Goal: Task Accomplishment & Management: Manage account settings

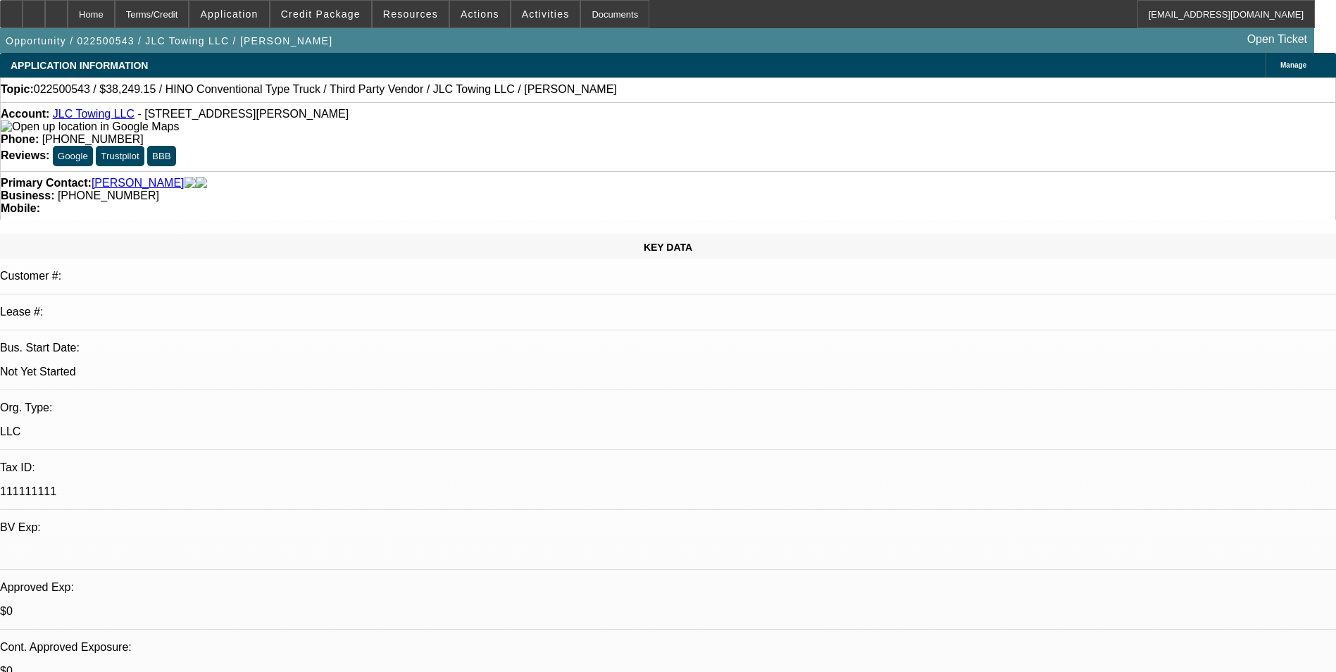
select select "0.15"
select select "2"
select select "0"
select select "0.15"
select select "2"
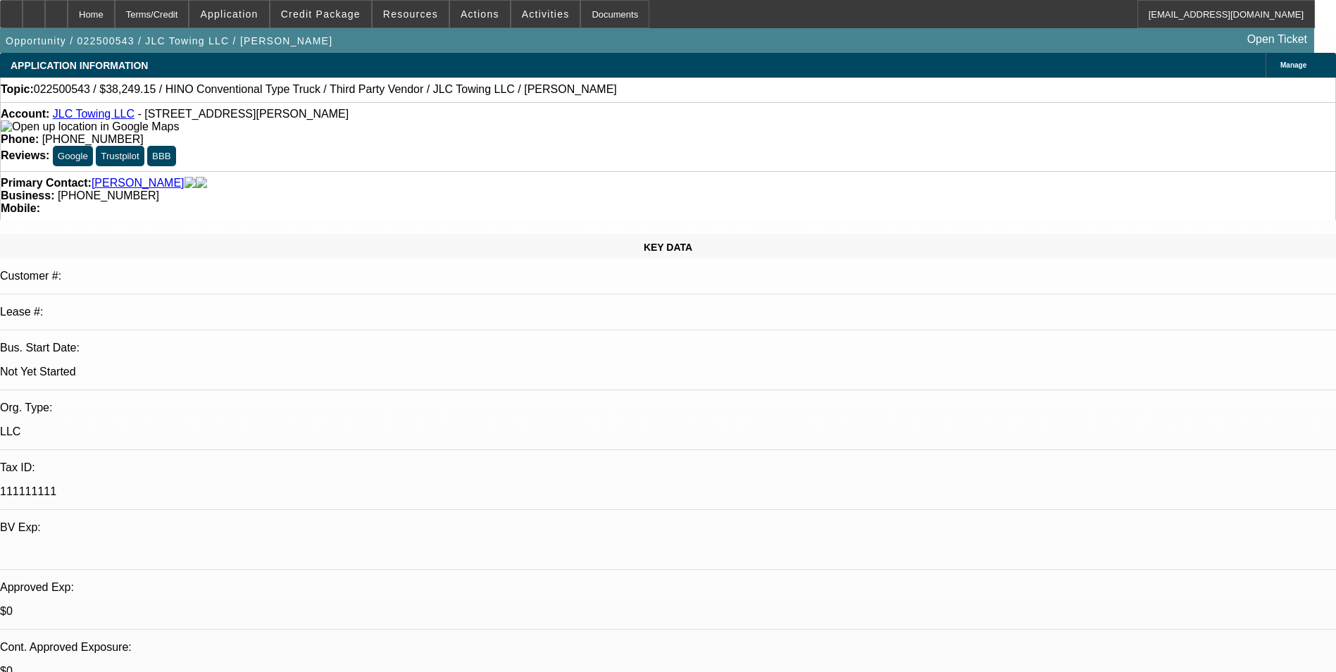
select select "0"
select select "0.15"
select select "2"
select select "0.1"
select select "0.15"
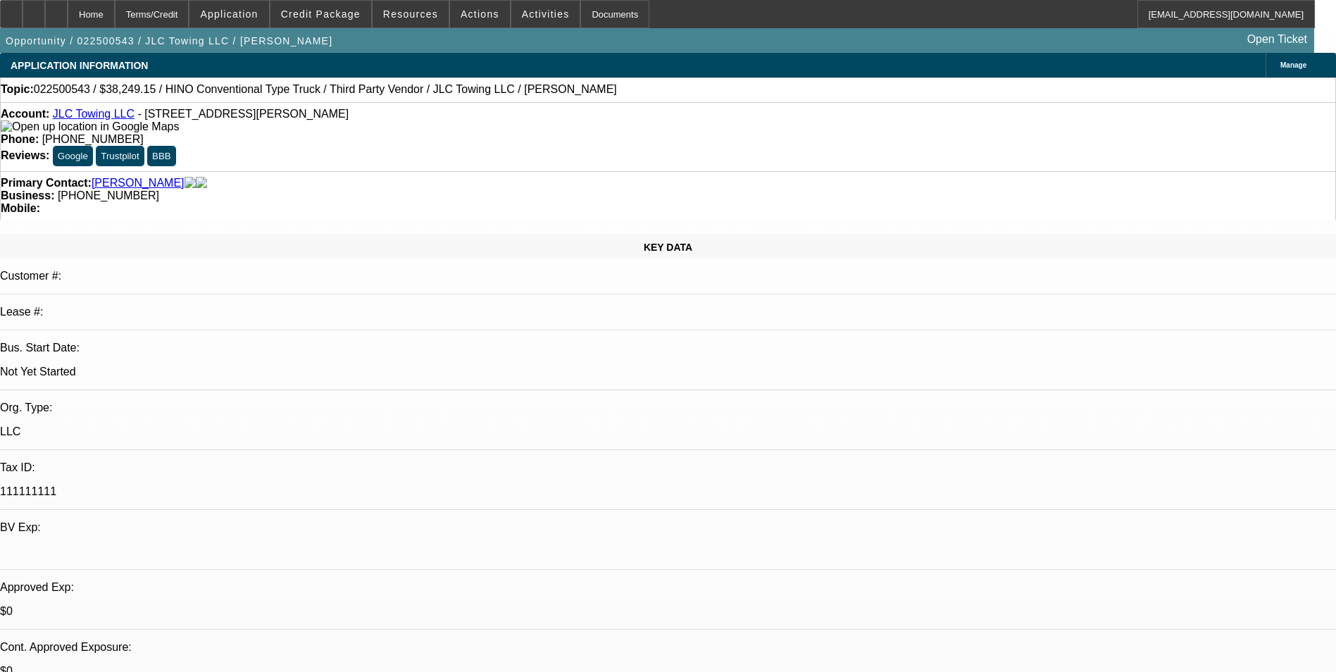
select select "2"
select select "0.1"
select select "1"
select select "2"
select select "6"
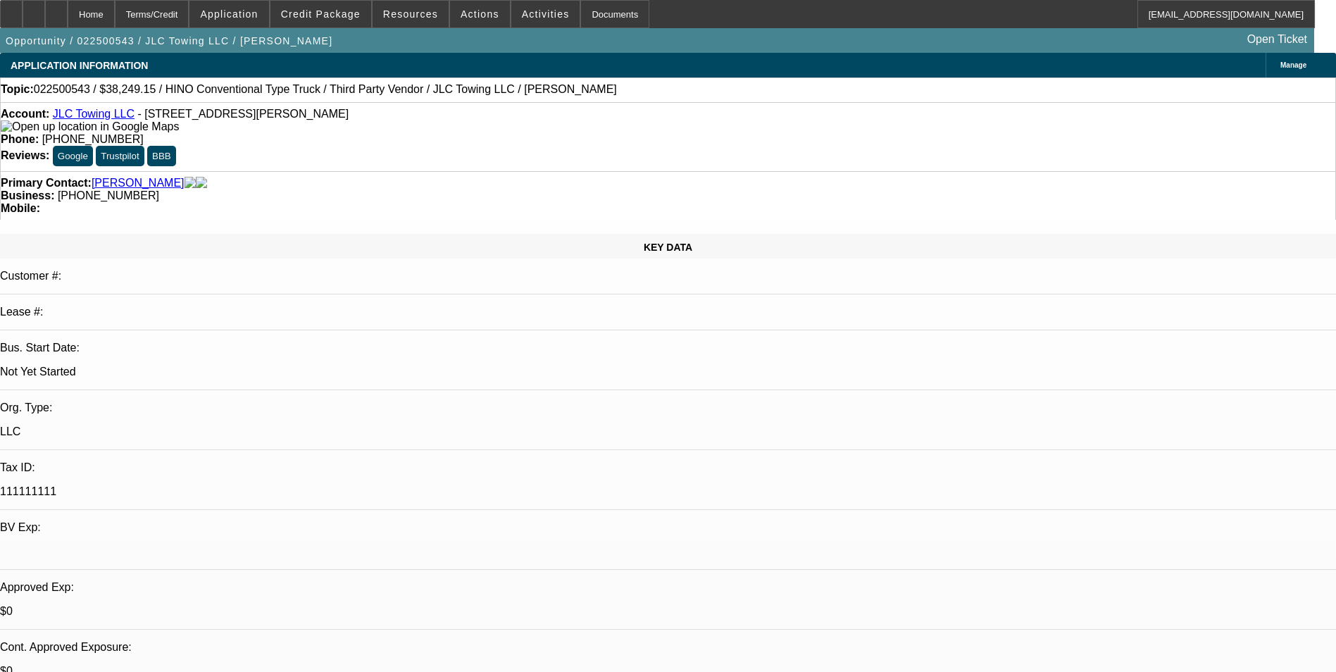
select select "1"
select select "2"
select select "6"
select select "1"
select select "2"
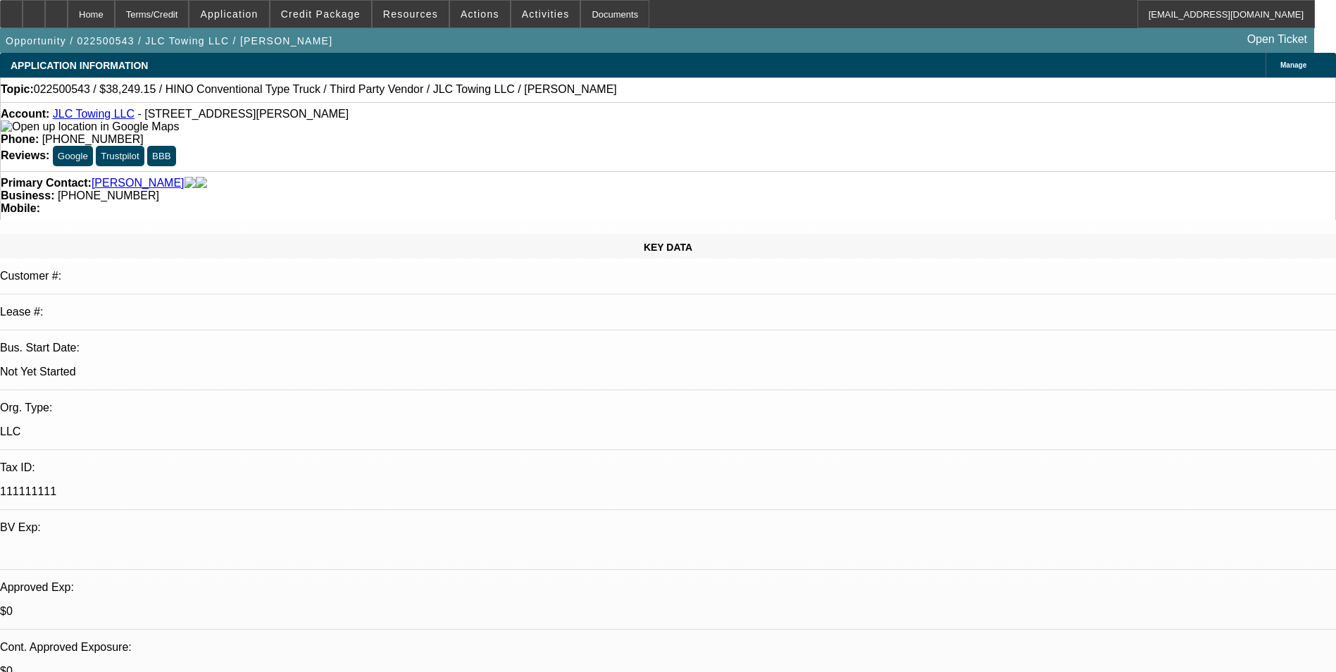
select select "4"
select select "1"
select select "2"
select select "4"
drag, startPoint x: 1086, startPoint y: 221, endPoint x: 1074, endPoint y: 226, distance: 13.0
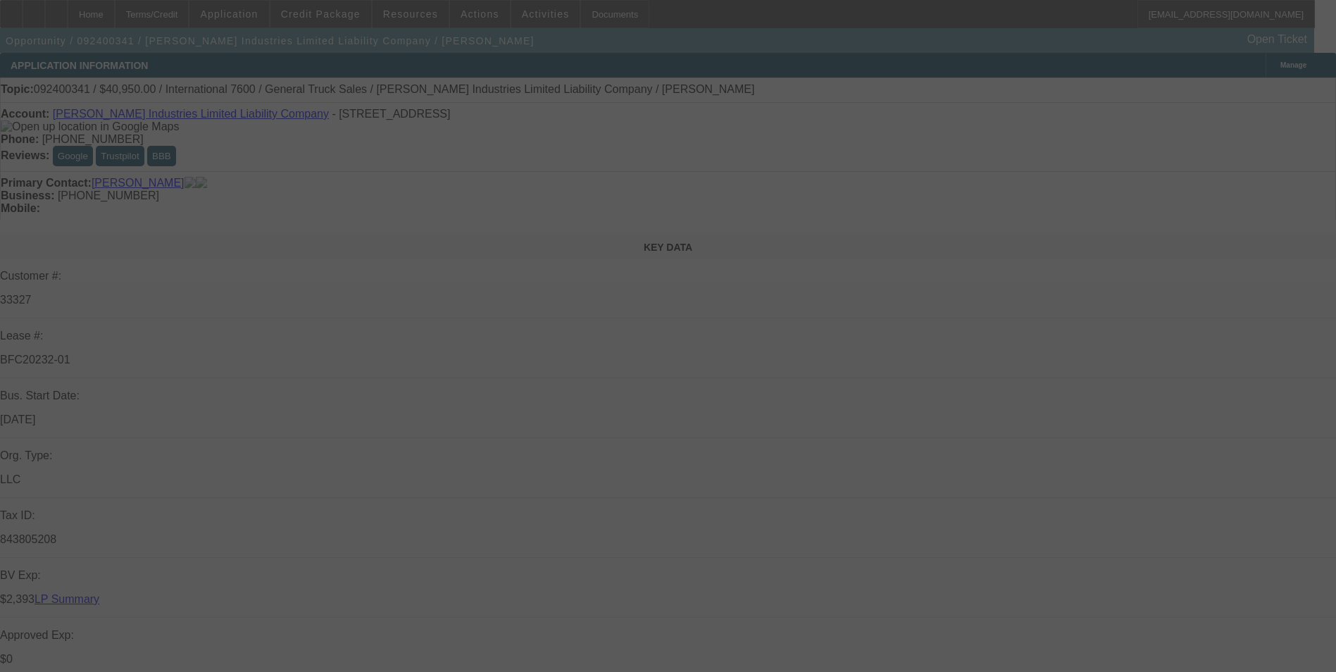
scroll to position [73, 0]
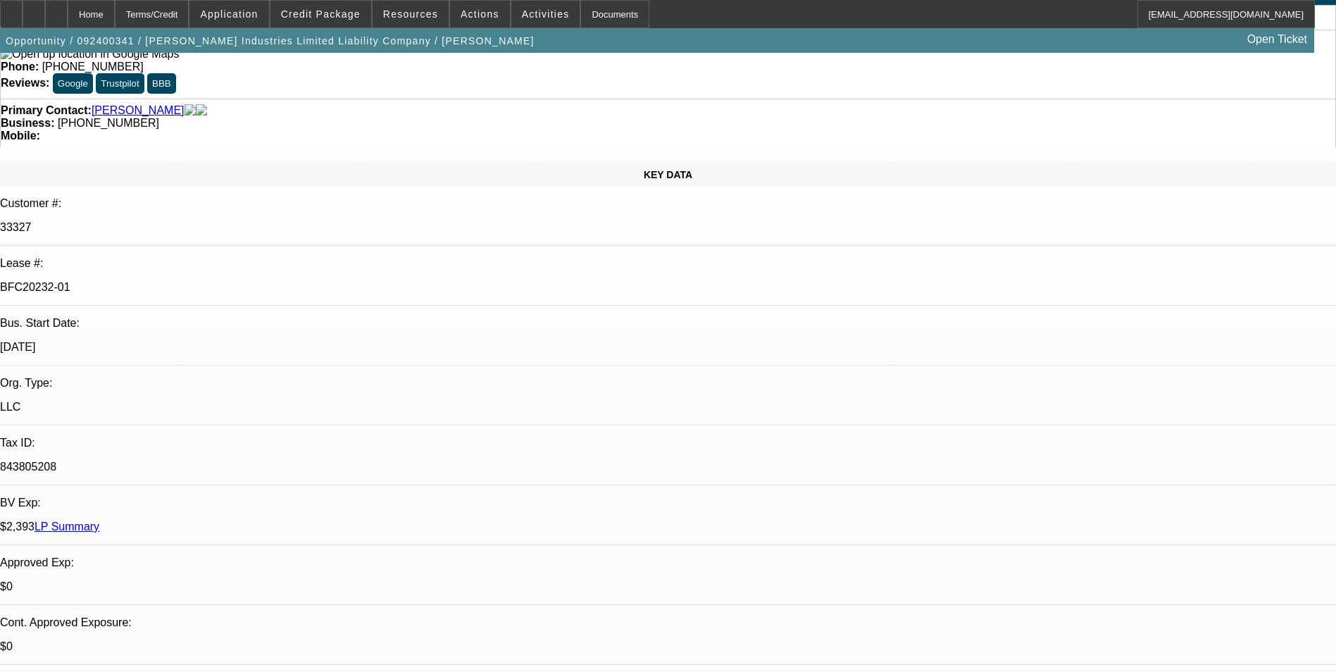
select select "0"
select select "2"
select select "0.1"
select select "0"
select select "2"
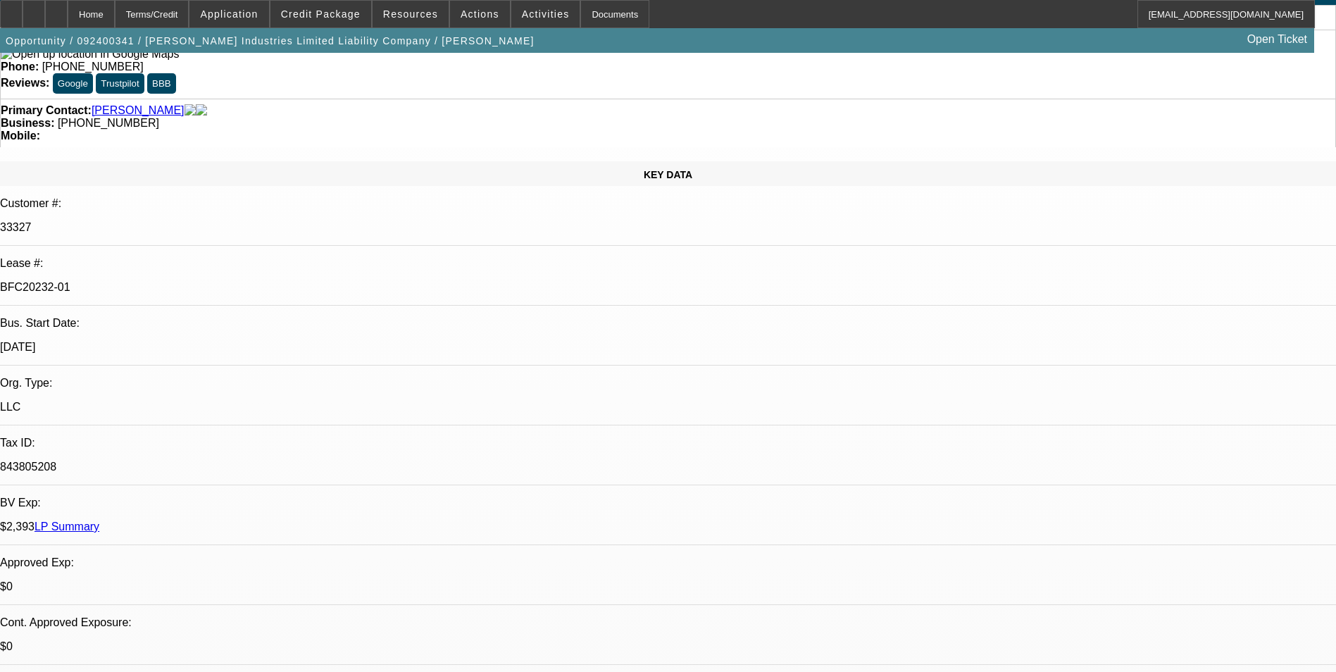
select select "0.1"
select select "0"
select select "2"
select select "0.1"
select select "0"
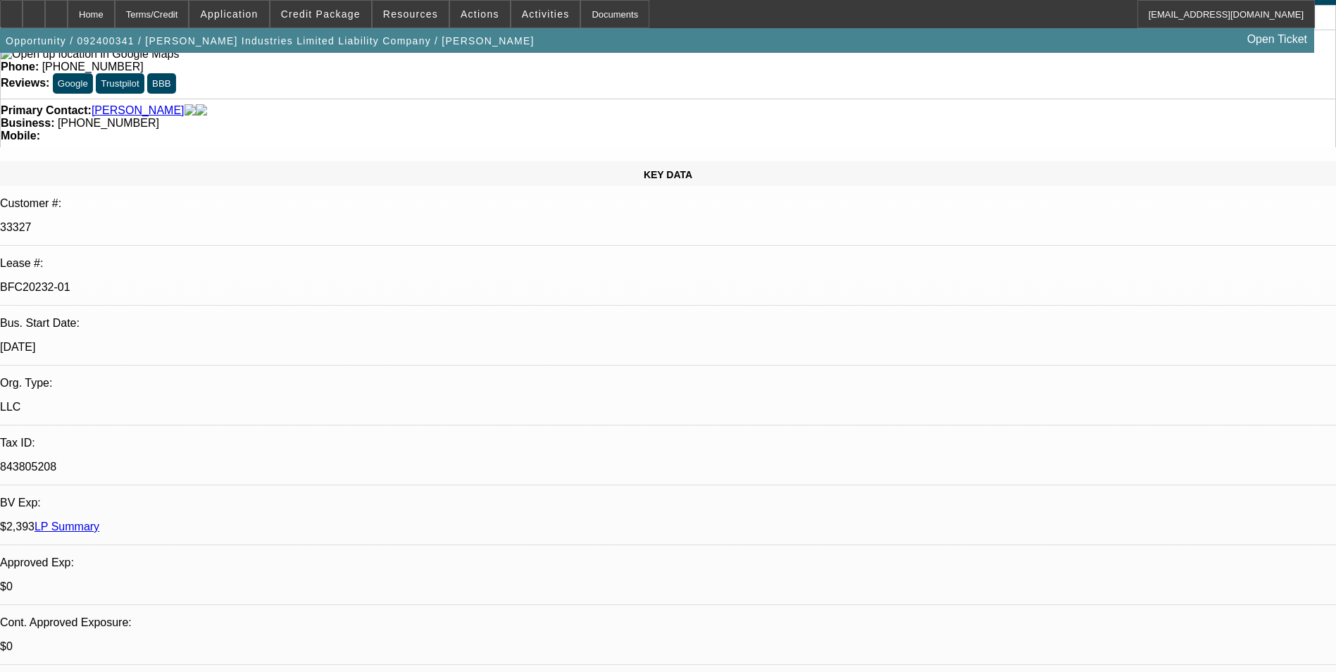
select select "2"
select select "0.1"
select select "1"
select select "2"
select select "4"
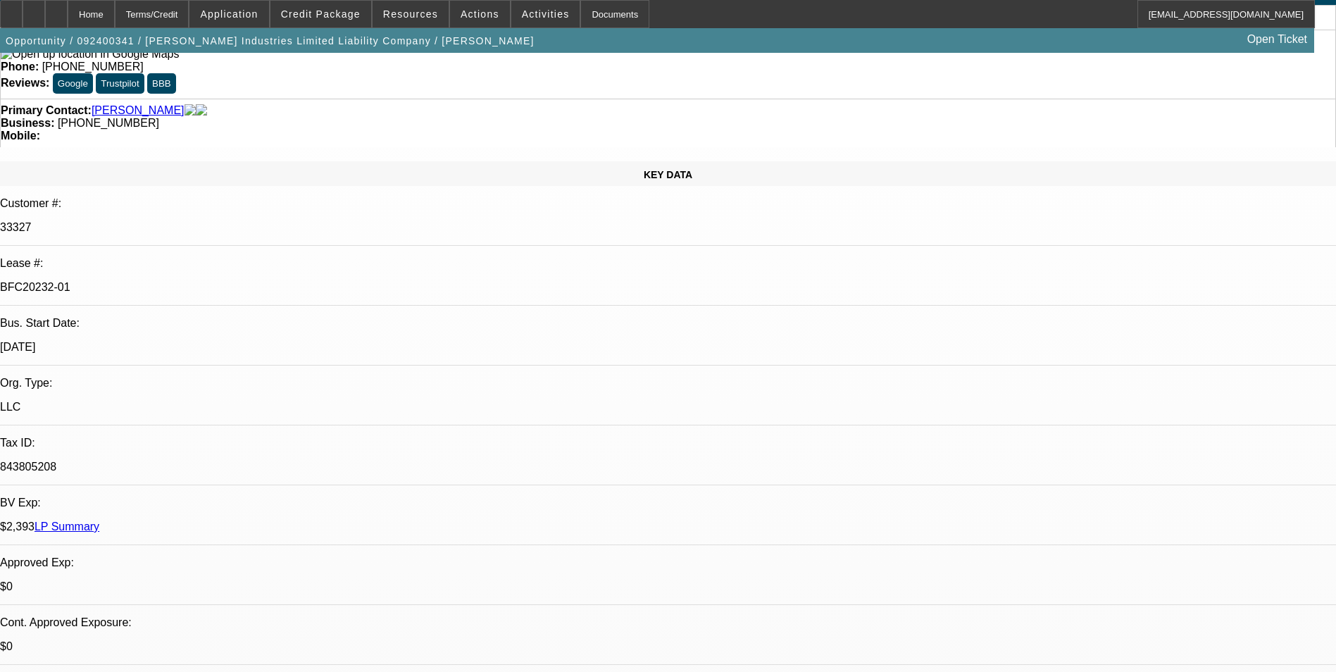
select select "1"
select select "2"
select select "4"
select select "1"
select select "2"
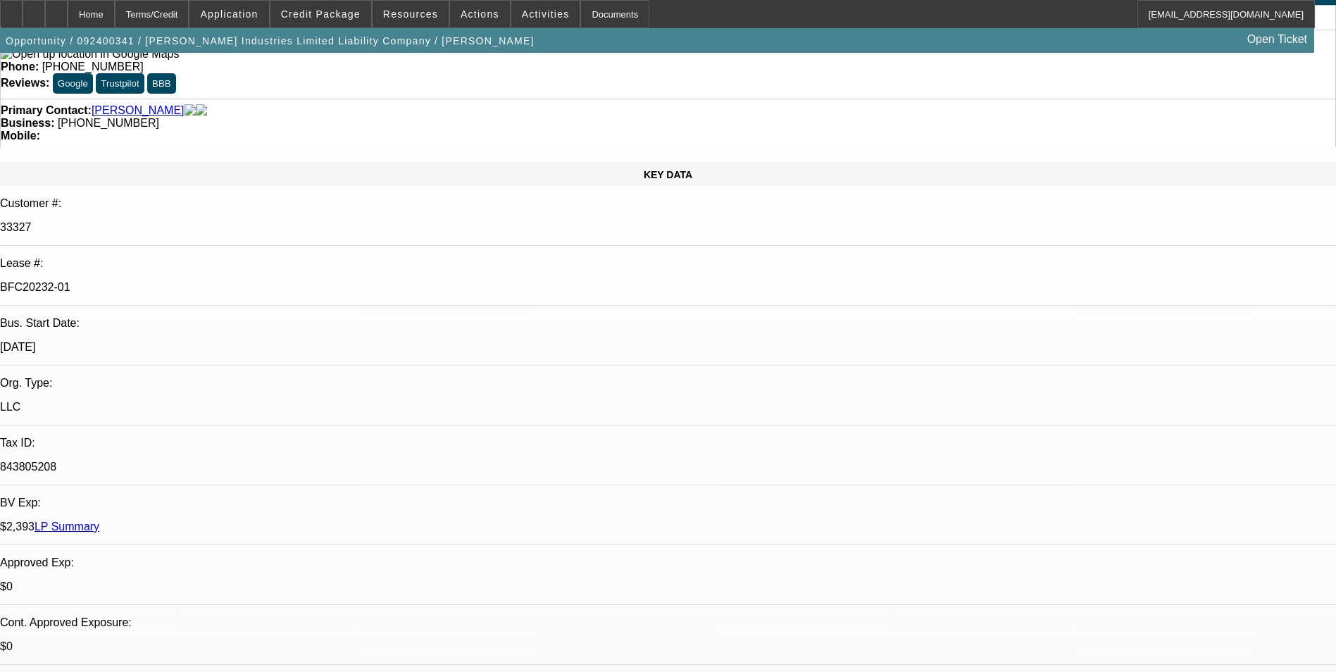
select select "4"
select select "1"
select select "2"
select select "4"
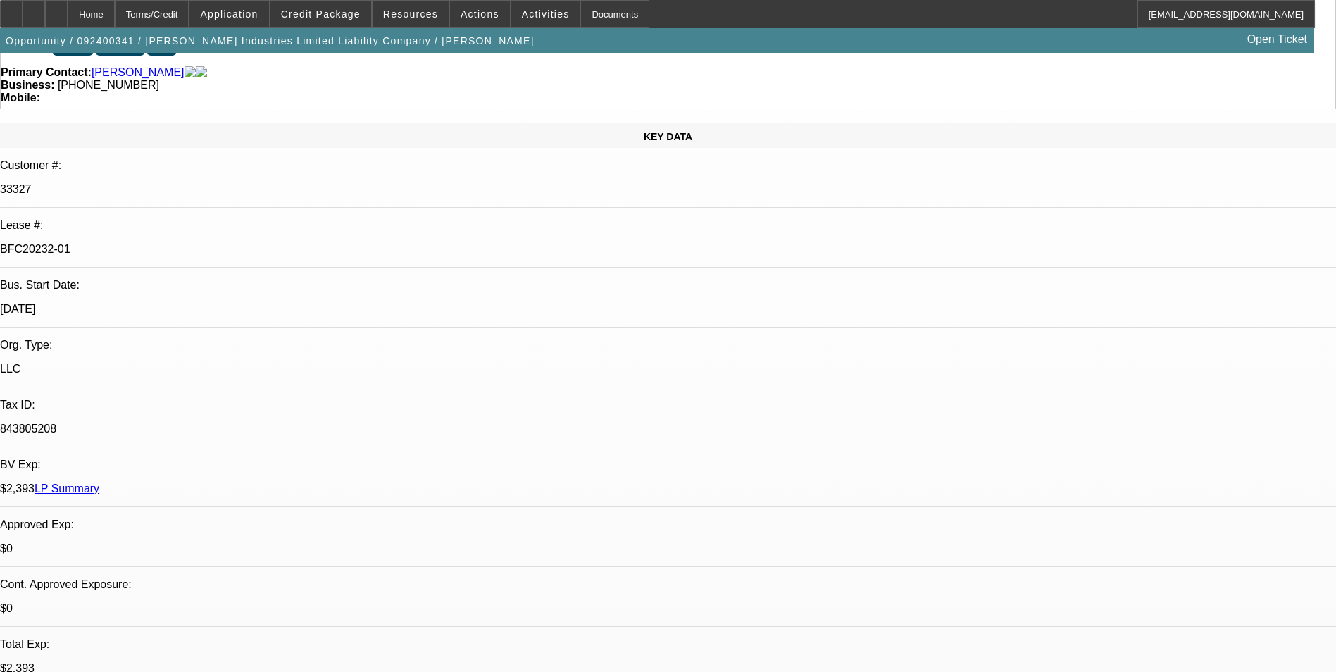
scroll to position [0, 0]
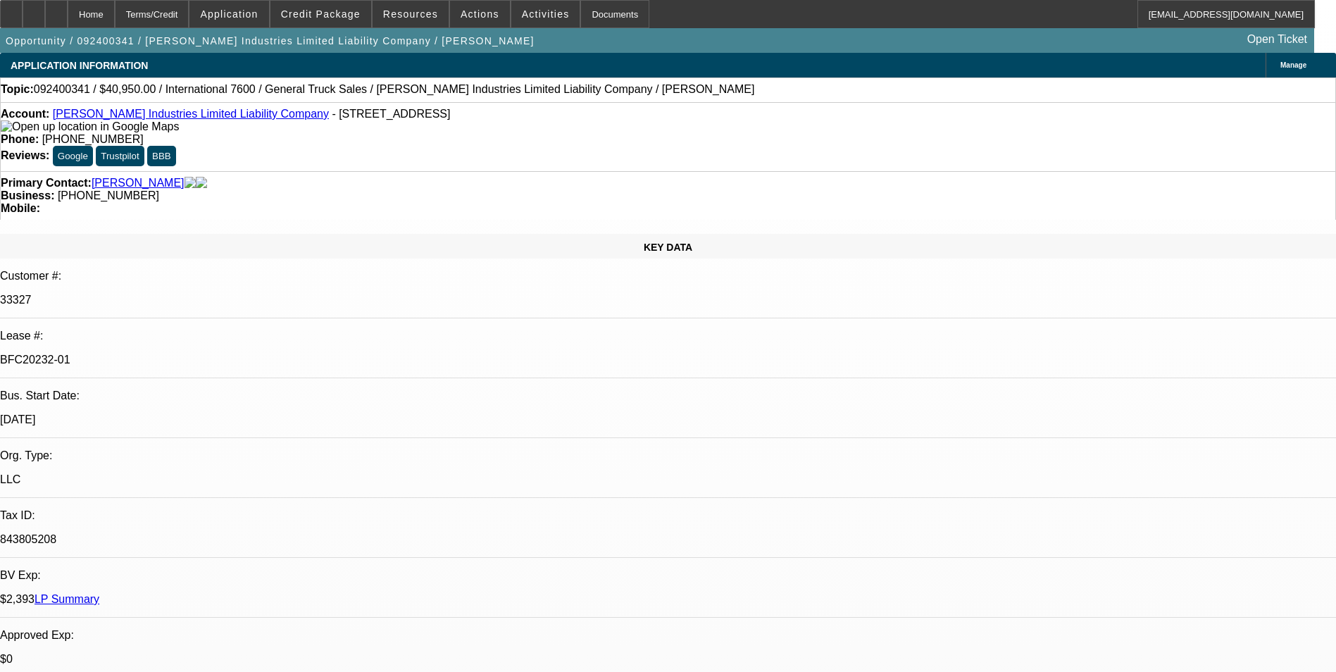
click at [99, 593] on link "LP Summary" at bounding box center [67, 599] width 65 height 12
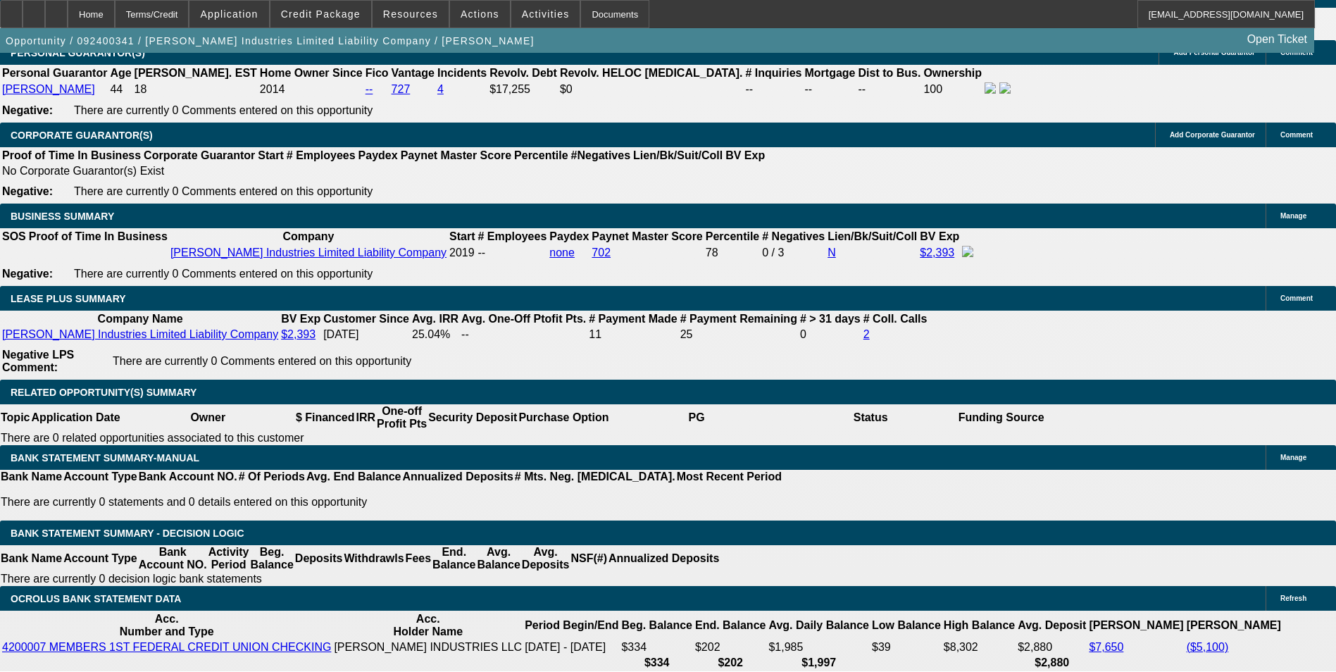
scroll to position [2254, 0]
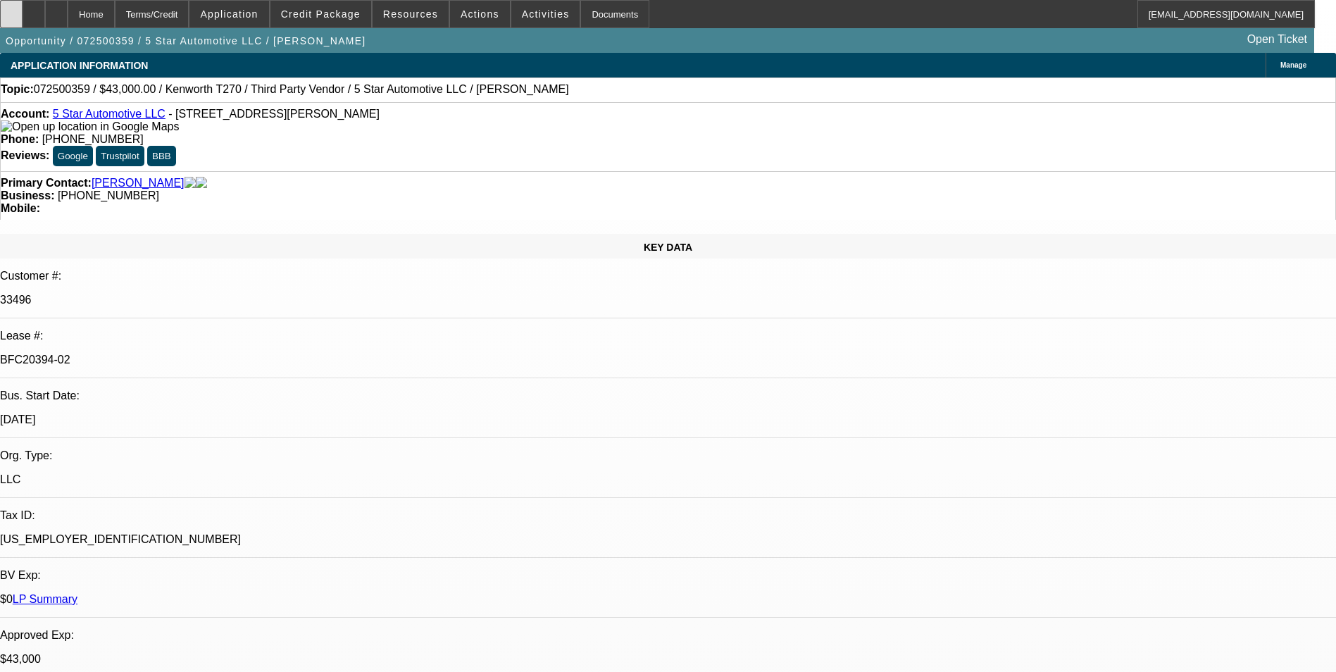
select select "0"
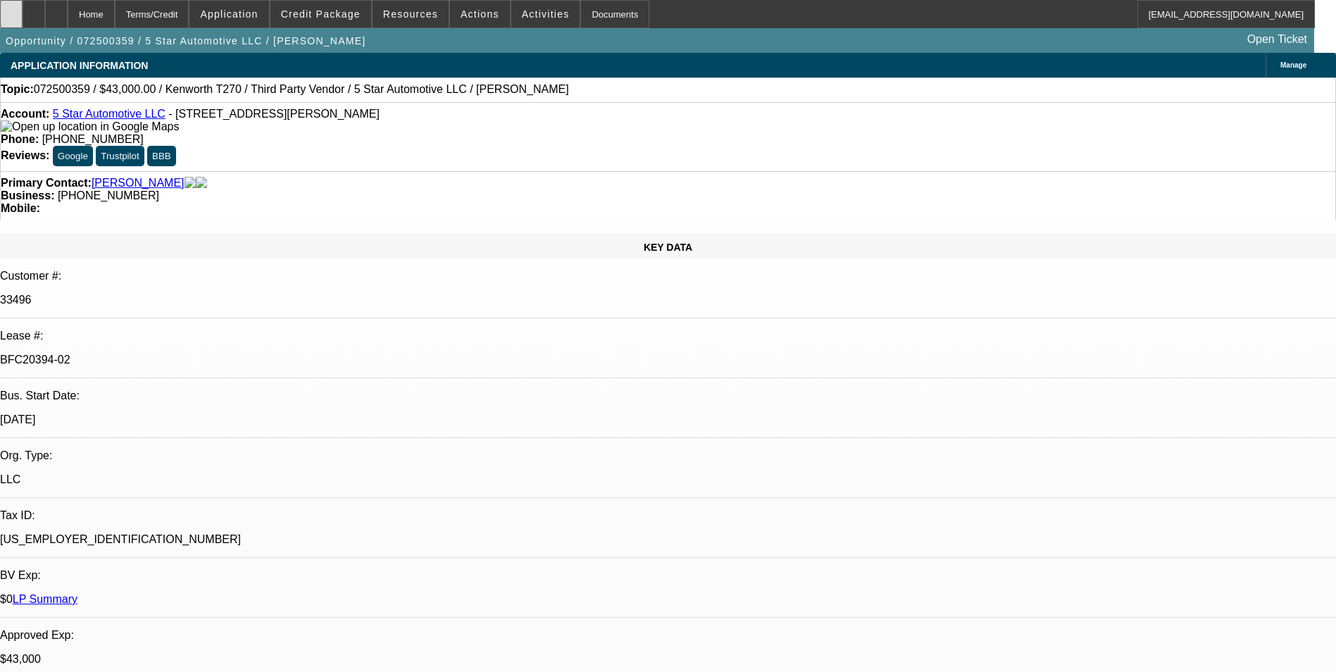
select select "0"
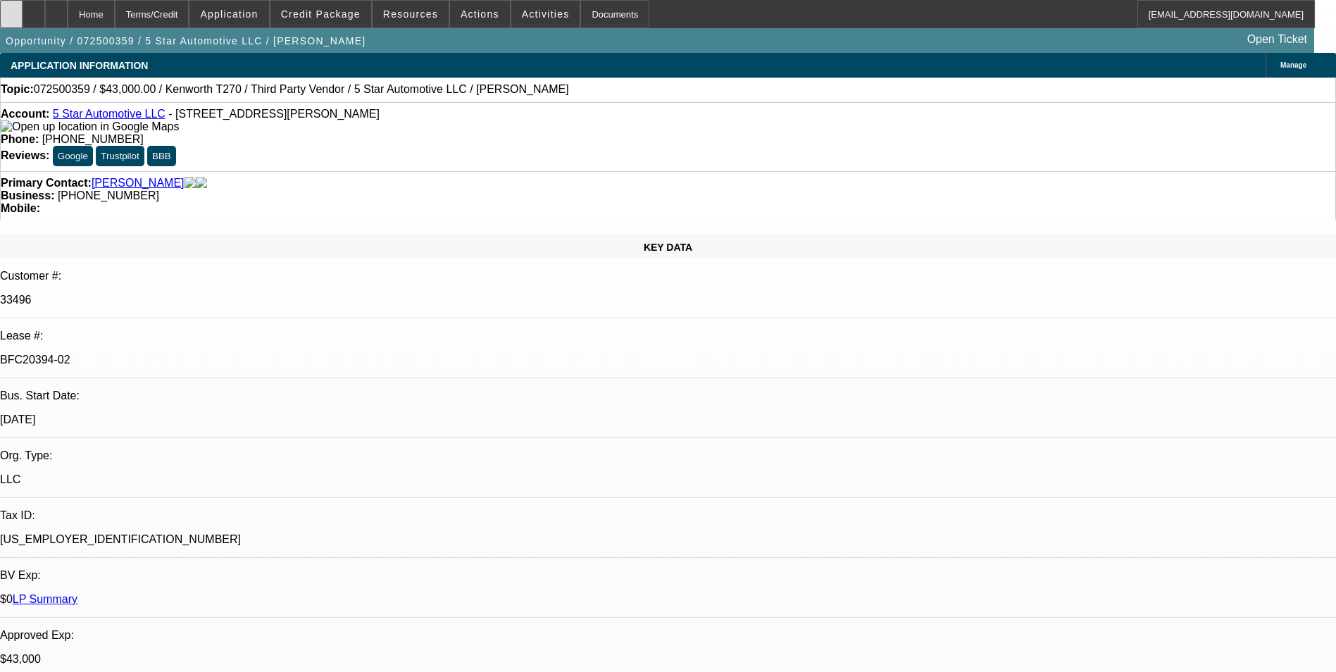
select select "0"
select select "1"
select select "6"
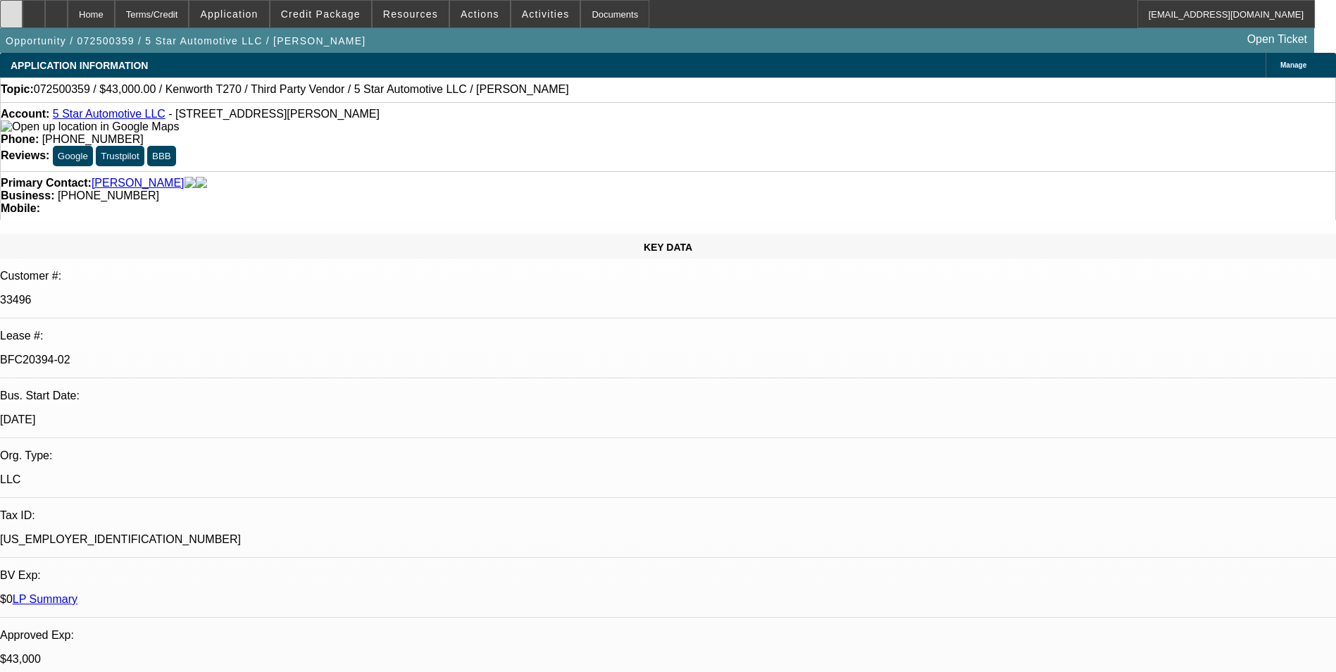
select select "1"
select select "6"
select select "1"
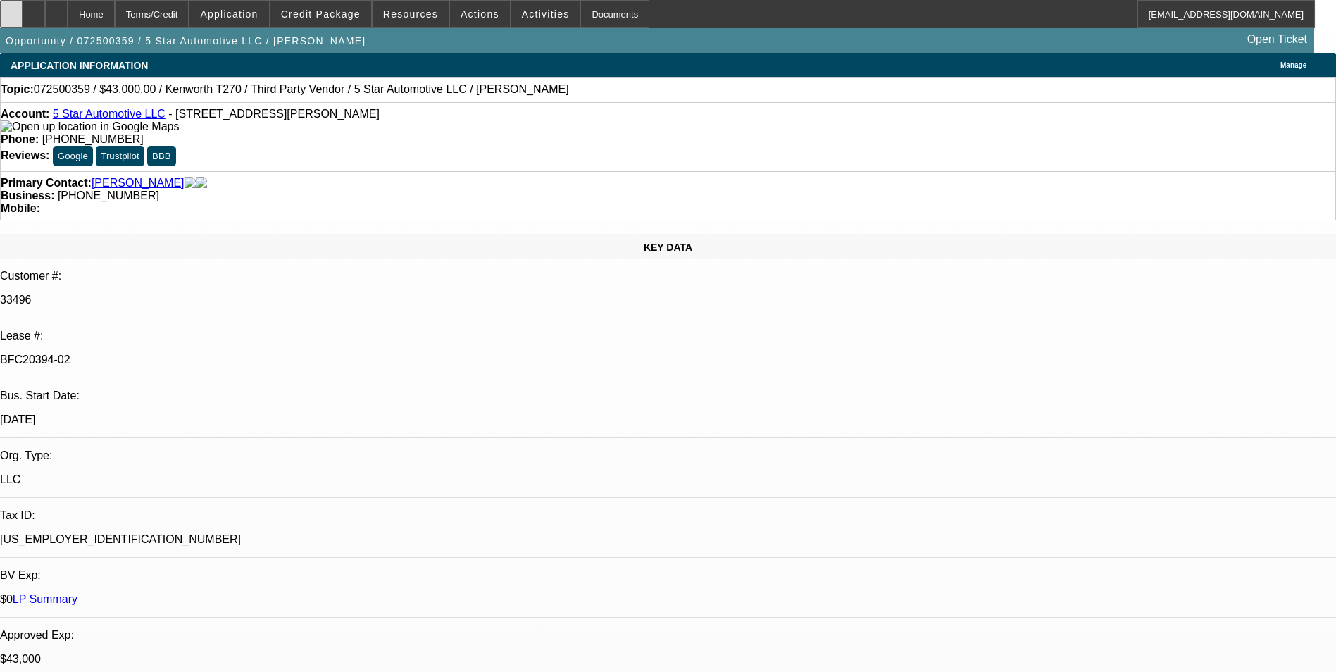
select select "6"
select select "1"
select select "6"
click at [23, 9] on div at bounding box center [11, 14] width 23 height 28
